Goal: Information Seeking & Learning: Get advice/opinions

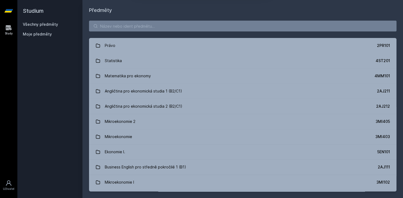
click at [200, 37] on button "Ne" at bounding box center [202, 35] width 20 height 14
click at [189, 28] on div "[PERSON_NAME] dostávat tipy ohledně studia, nových testů, hodnocení učitelů a p…" at bounding box center [201, 24] width 403 height 48
drag, startPoint x: 146, startPoint y: 20, endPoint x: 143, endPoint y: 22, distance: 3.5
click at [145, 21] on div "Právo 2PR101 Statistika 4ST201 Matematika pro ekonomy 4MM101 Angličtina pro eko…" at bounding box center [242, 106] width 320 height 184
click at [141, 23] on input "search" at bounding box center [242, 26] width 307 height 11
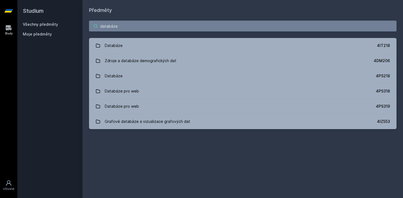
type input "databáze"
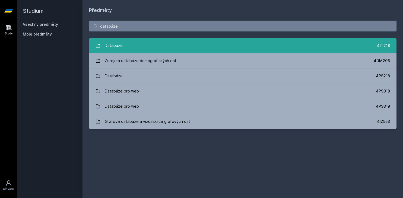
click at [160, 46] on link "Databáze 4IT218" at bounding box center [242, 45] width 307 height 15
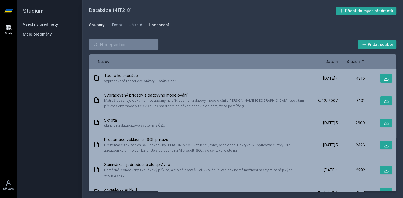
click at [149, 28] on link "Hodnocení" at bounding box center [159, 25] width 20 height 11
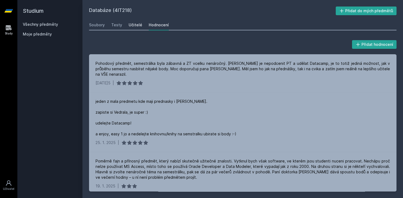
click at [139, 27] on div "Učitelé" at bounding box center [135, 24] width 14 height 5
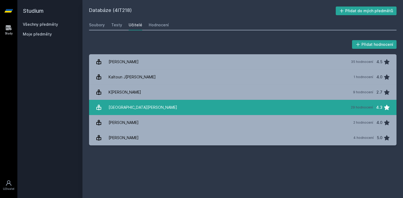
click at [163, 111] on link "[GEOGRAPHIC_DATA][PERSON_NAME] 29 hodnocení 4.3" at bounding box center [242, 107] width 307 height 15
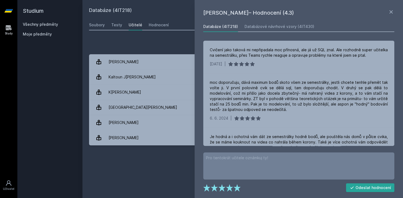
click at [153, 46] on div "Přidat hodnocení" at bounding box center [242, 44] width 307 height 11
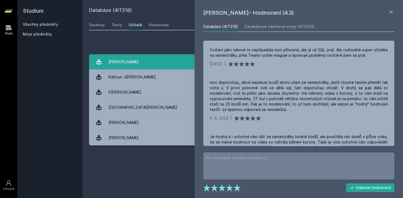
click at [148, 58] on link "Chlapek [PERSON_NAME] 35 hodnocení 4.5" at bounding box center [242, 61] width 307 height 15
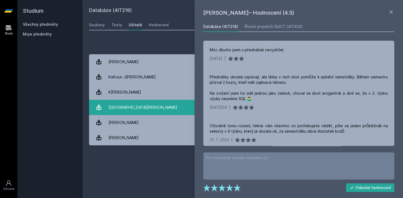
click at [159, 110] on link "[GEOGRAPHIC_DATA][PERSON_NAME] 29 hodnocení 4.3" at bounding box center [242, 107] width 307 height 15
